Goal: Find specific page/section: Find specific page/section

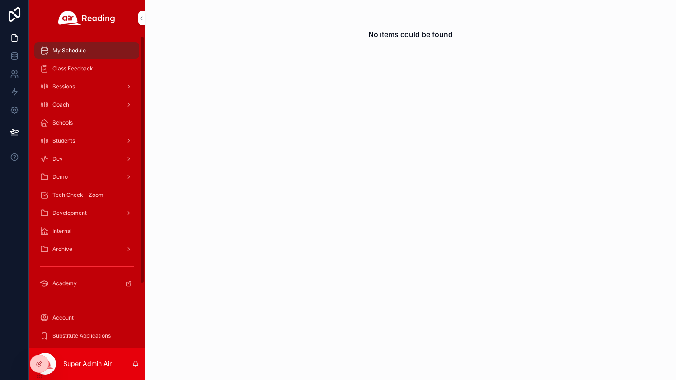
click at [0, 0] on div at bounding box center [0, 0] width 0 height 0
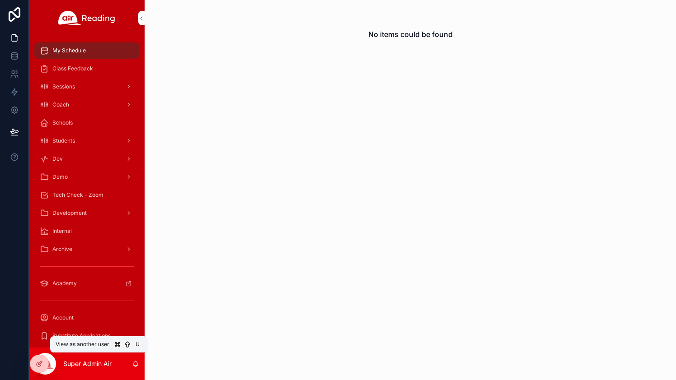
click at [0, 0] on icon at bounding box center [0, 0] width 0 height 0
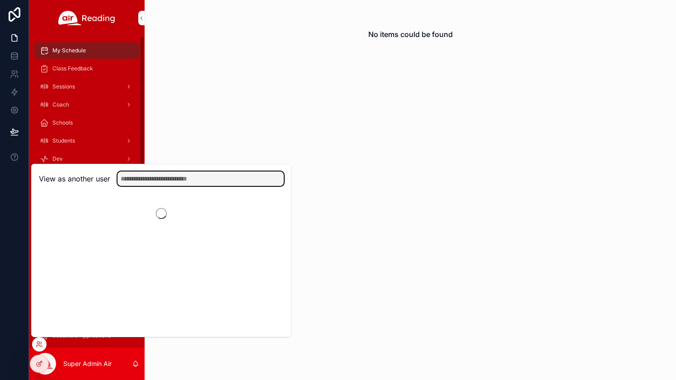
click at [154, 179] on input "text" at bounding box center [200, 179] width 166 height 14
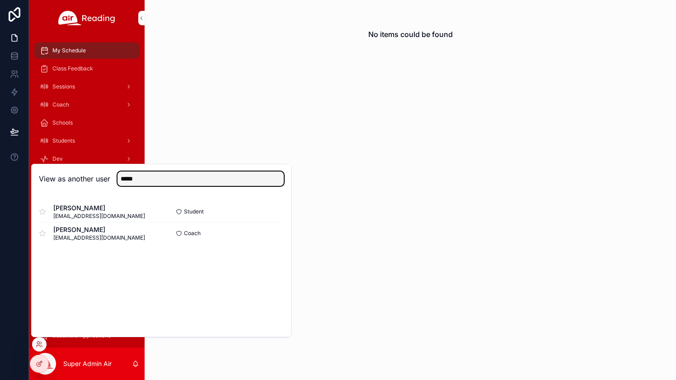
type input "*****"
click at [0, 0] on button "Select" at bounding box center [0, 0] width 0 height 0
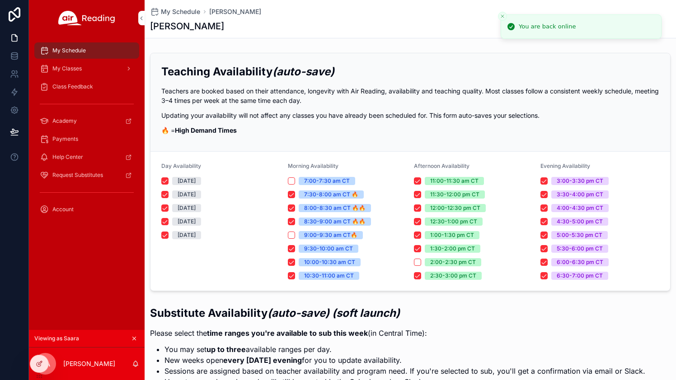
click at [278, 123] on div "Teaching Availability (auto-save) Teachers are booked based on their attendance…" at bounding box center [410, 99] width 498 height 71
